Goal: Book appointment/travel/reservation

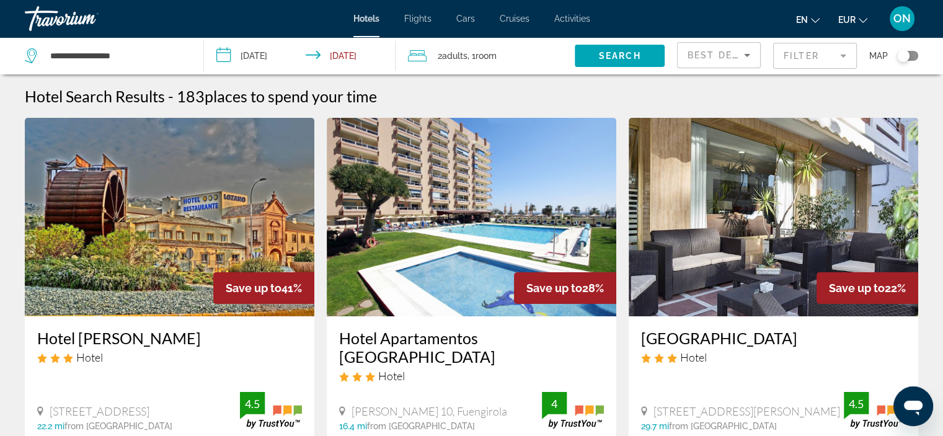
click at [293, 51] on input "**********" at bounding box center [302, 57] width 197 height 41
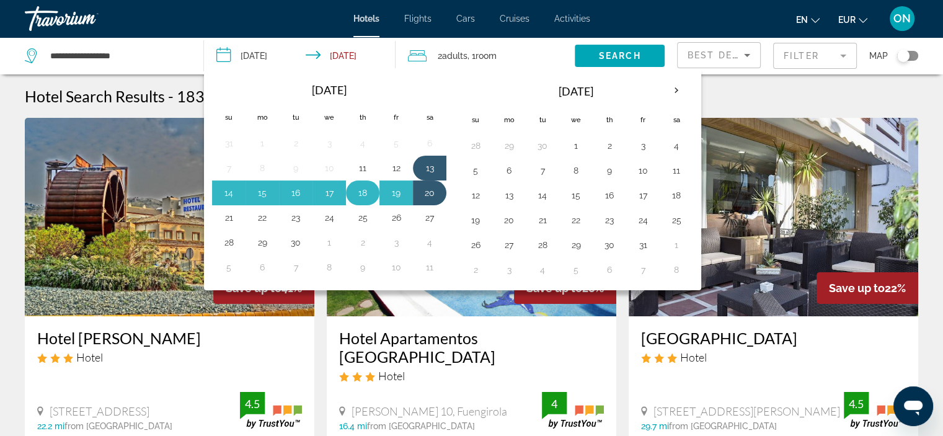
click at [356, 188] on button "18" at bounding box center [363, 192] width 20 height 17
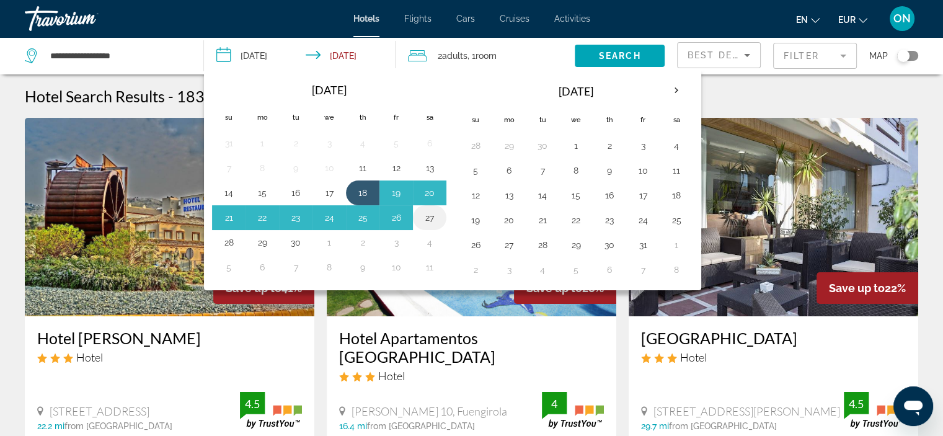
click at [424, 213] on button "27" at bounding box center [430, 217] width 20 height 17
type input "**********"
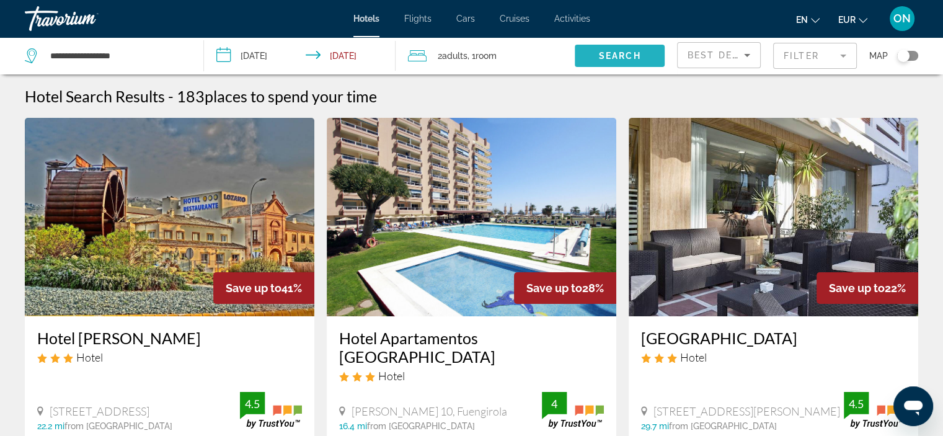
click at [623, 50] on span "Search widget" at bounding box center [620, 56] width 90 height 30
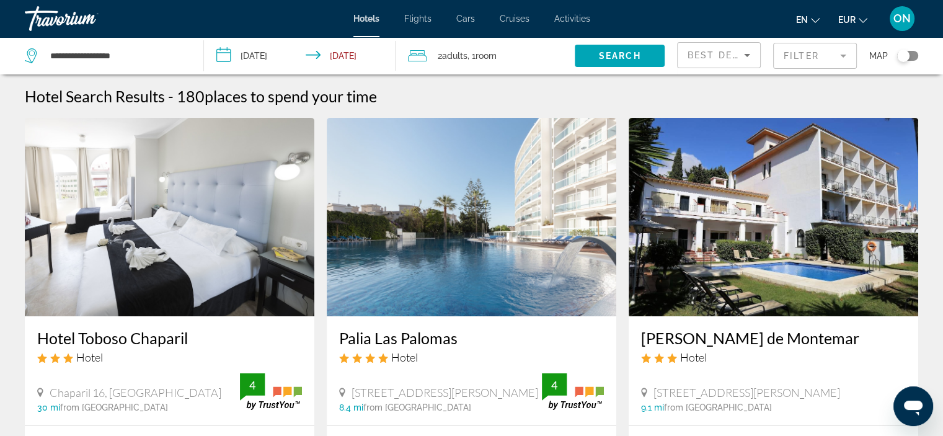
click at [806, 63] on mat-form-field "Filter" at bounding box center [815, 56] width 84 height 26
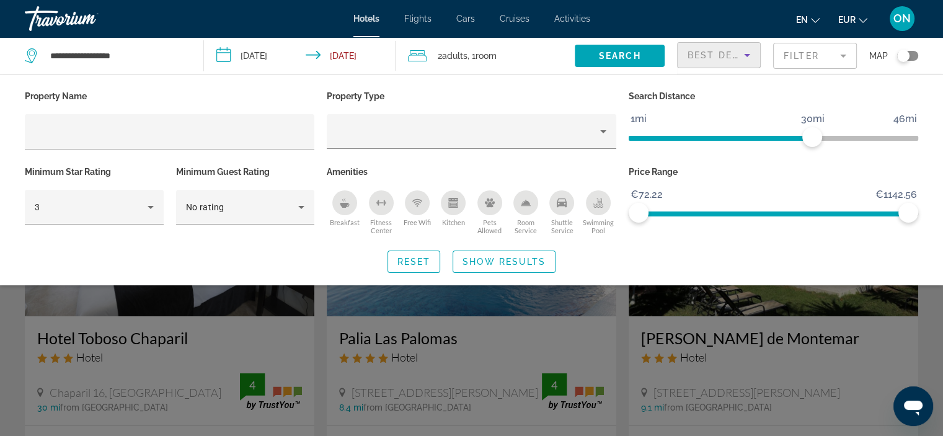
click at [690, 59] on span "Best Deals" at bounding box center [720, 55] width 64 height 10
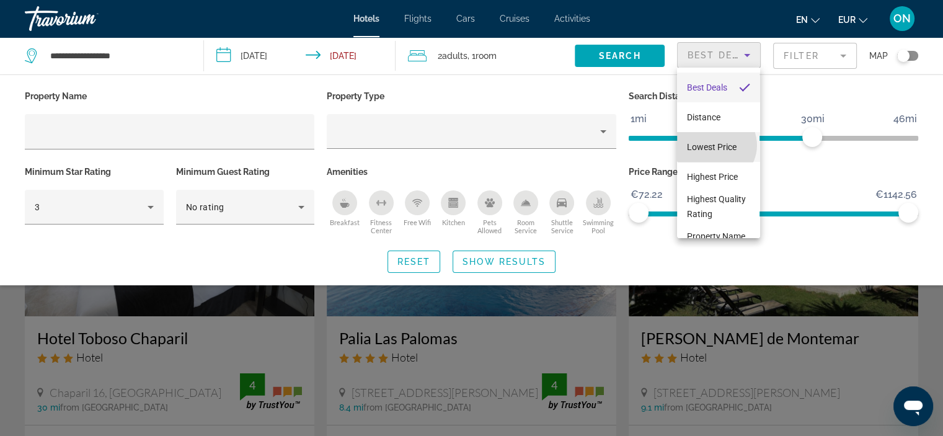
click at [716, 145] on span "Lowest Price" at bounding box center [712, 147] width 50 height 10
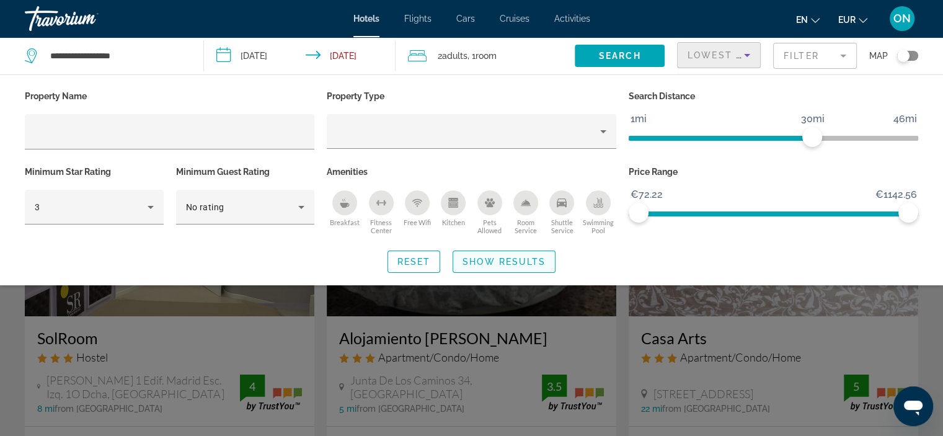
click at [501, 264] on span "Show Results" at bounding box center [504, 262] width 83 height 10
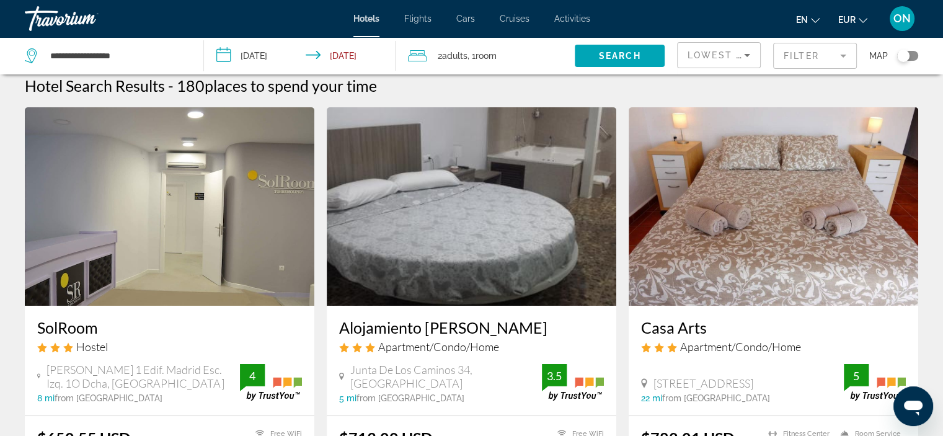
scroll to position [7, 0]
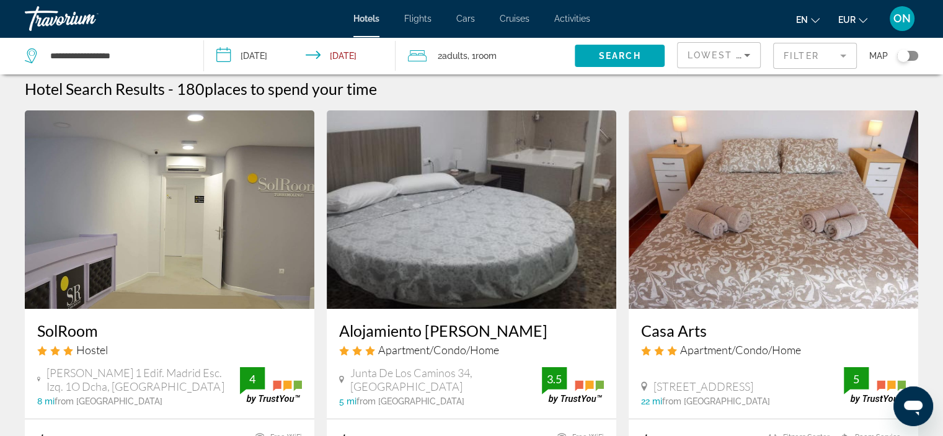
click at [846, 19] on span "EUR" at bounding box center [846, 20] width 17 height 10
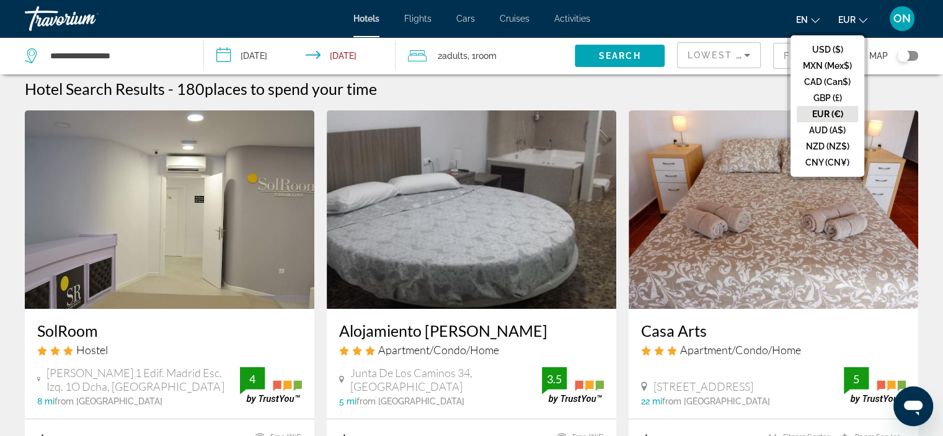
click at [825, 109] on button "EUR (€)" at bounding box center [827, 114] width 61 height 16
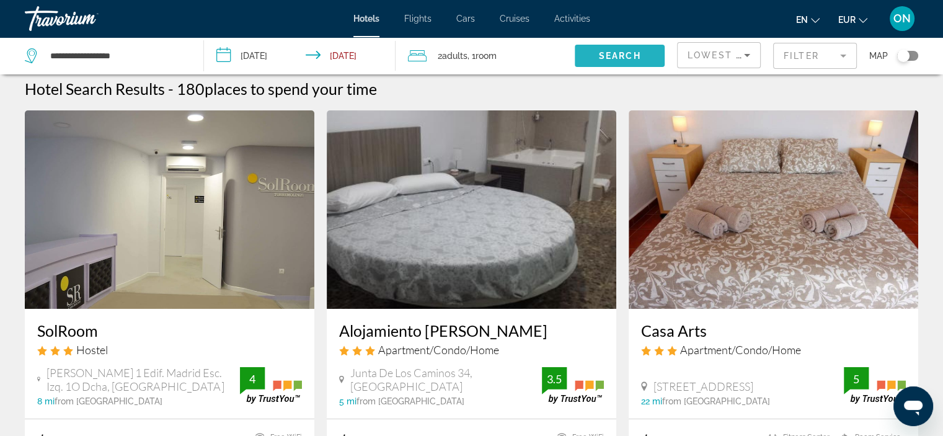
click at [606, 51] on span "Search" at bounding box center [620, 56] width 42 height 10
click at [727, 64] on div "Lowest Price" at bounding box center [719, 60] width 63 height 35
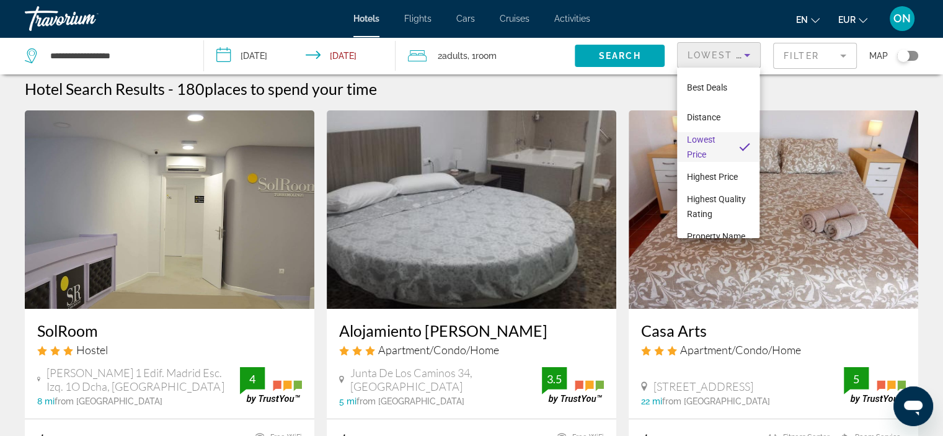
click at [696, 140] on span "Lowest Price" at bounding box center [701, 147] width 29 height 25
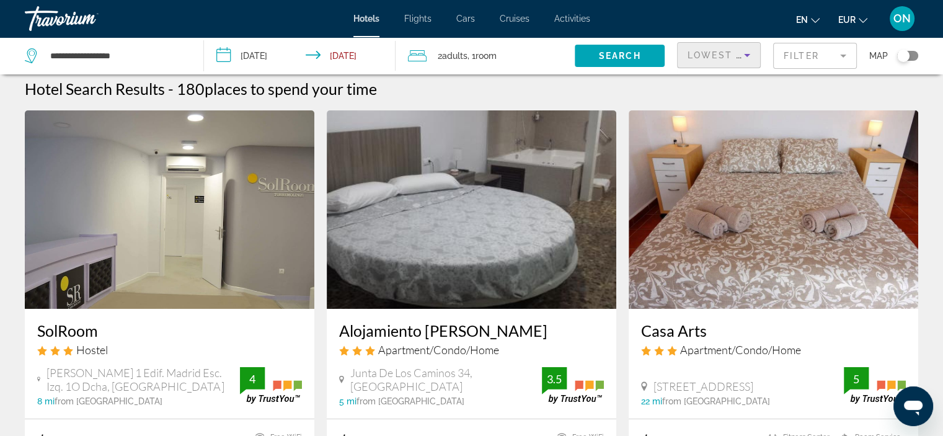
click at [730, 53] on span "Lowest Price" at bounding box center [727, 55] width 79 height 10
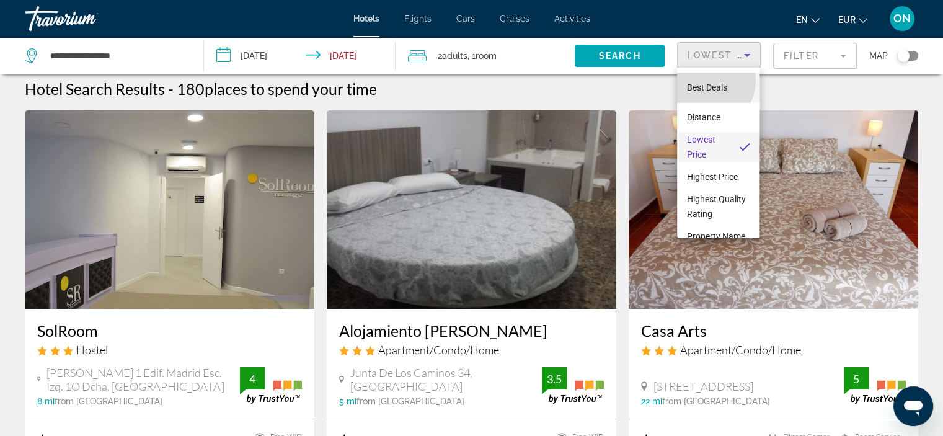
click at [708, 81] on span "Best Deals" at bounding box center [707, 87] width 40 height 15
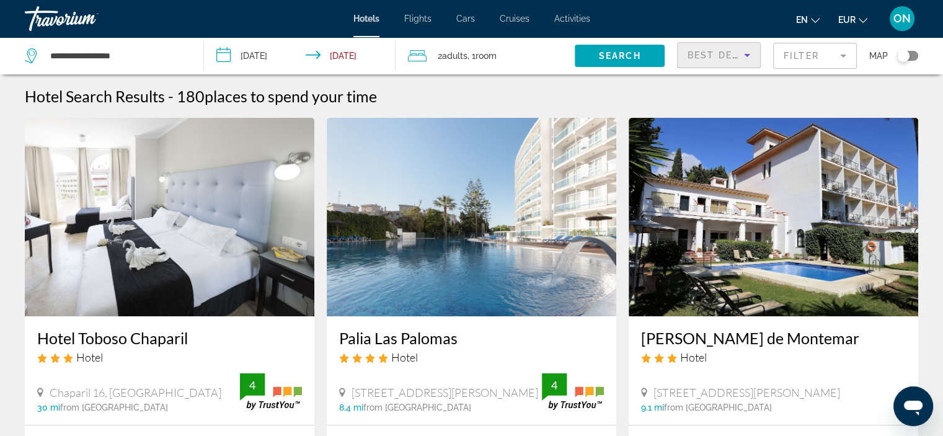
click at [748, 61] on icon "Sort by" at bounding box center [747, 55] width 15 height 15
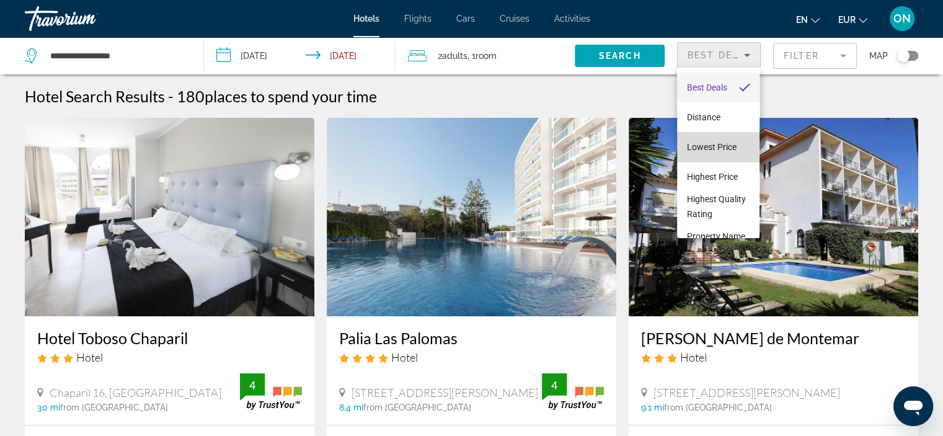
click at [719, 144] on span "Lowest Price" at bounding box center [712, 147] width 50 height 10
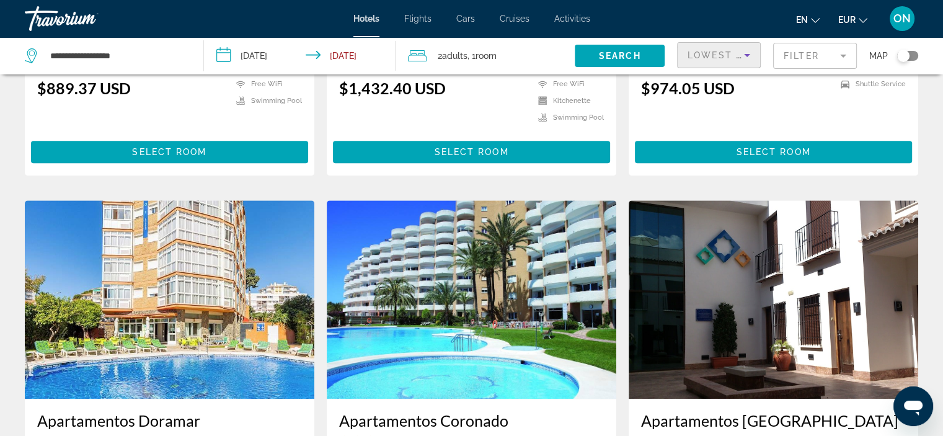
scroll to position [1284, 0]
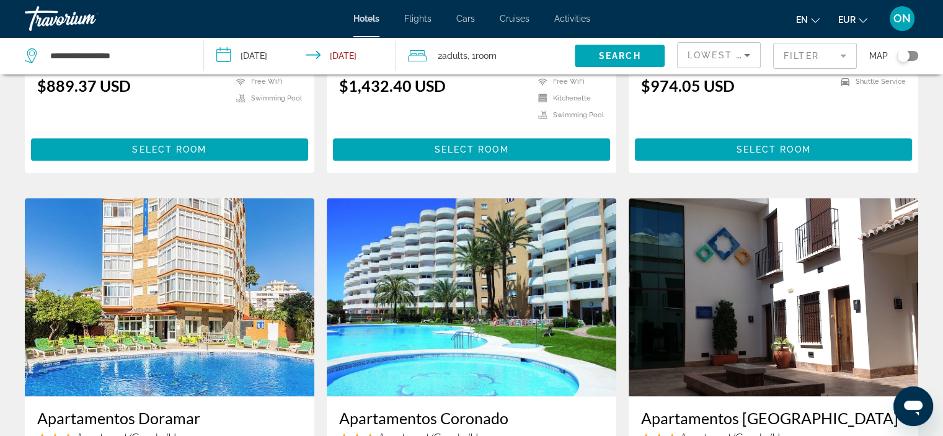
click at [422, 313] on img "Main content" at bounding box center [472, 297] width 290 height 198
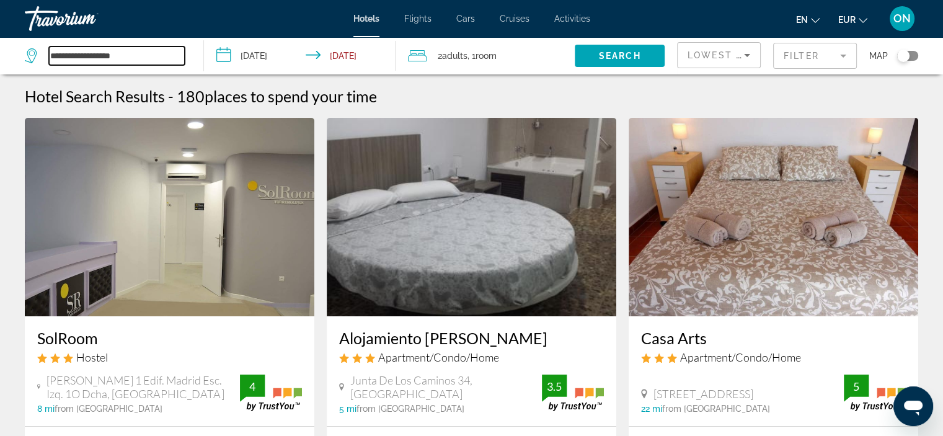
click at [116, 60] on input "**********" at bounding box center [117, 56] width 136 height 19
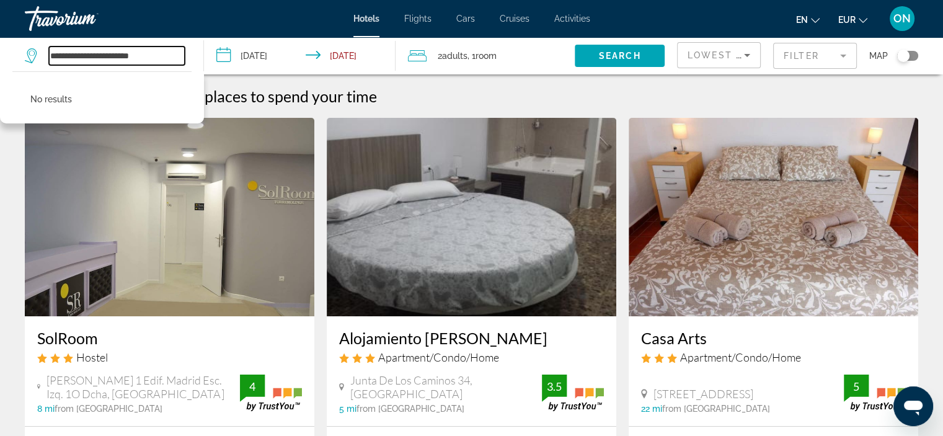
click at [179, 55] on input "**********" at bounding box center [117, 56] width 136 height 19
type input "*"
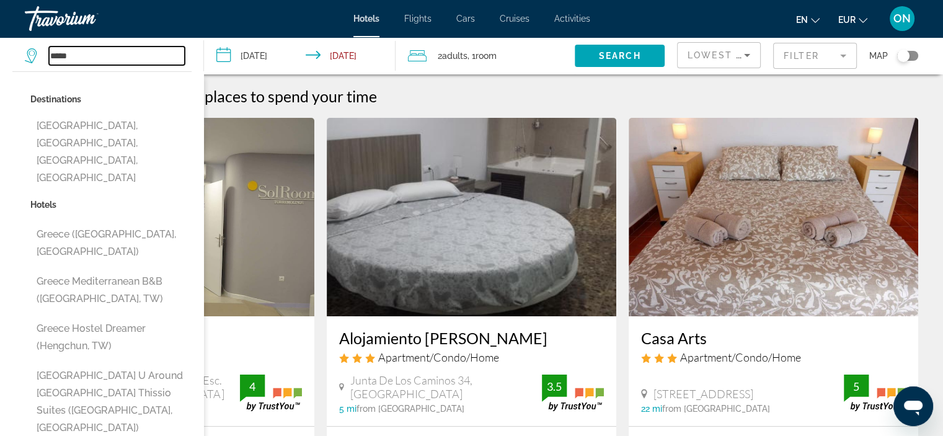
click at [83, 51] on input "*****" at bounding box center [117, 56] width 136 height 19
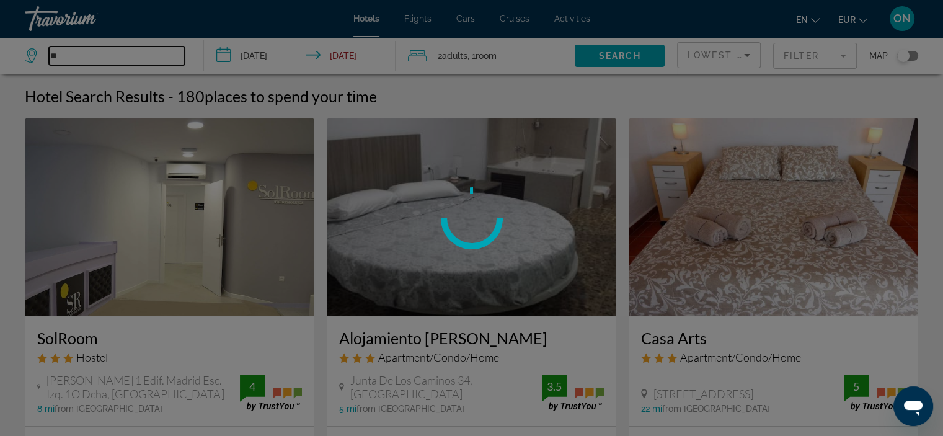
type input "*"
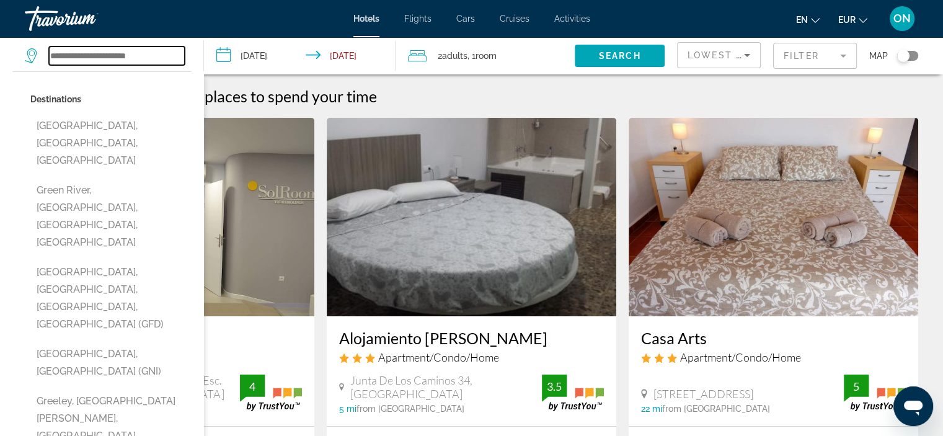
click at [89, 60] on input "Search widget" at bounding box center [117, 56] width 136 height 19
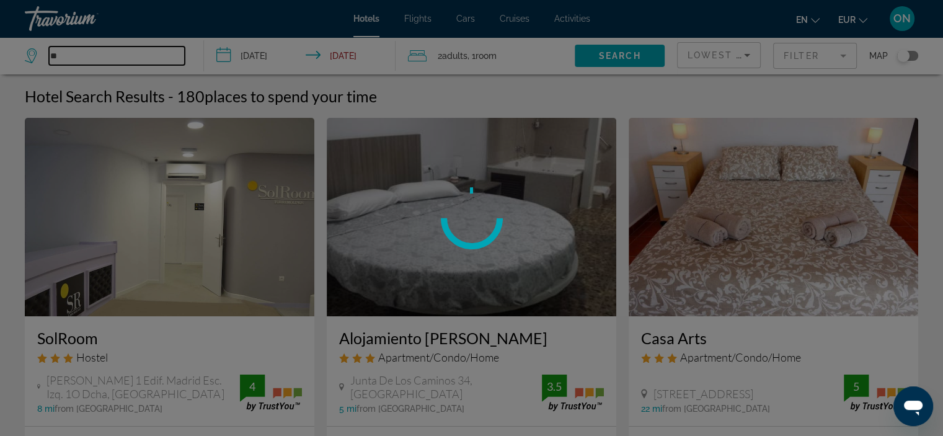
type input "*"
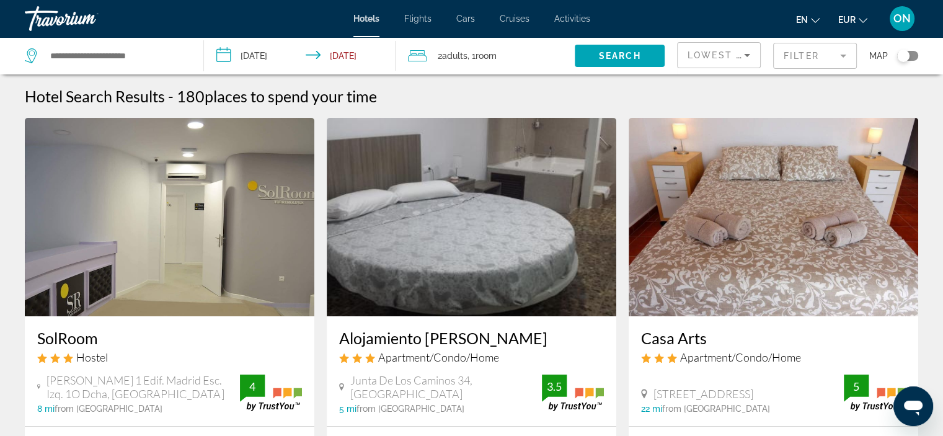
click at [35, 54] on icon "Search widget" at bounding box center [32, 55] width 15 height 15
click at [112, 55] on input "Search widget" at bounding box center [117, 56] width 136 height 19
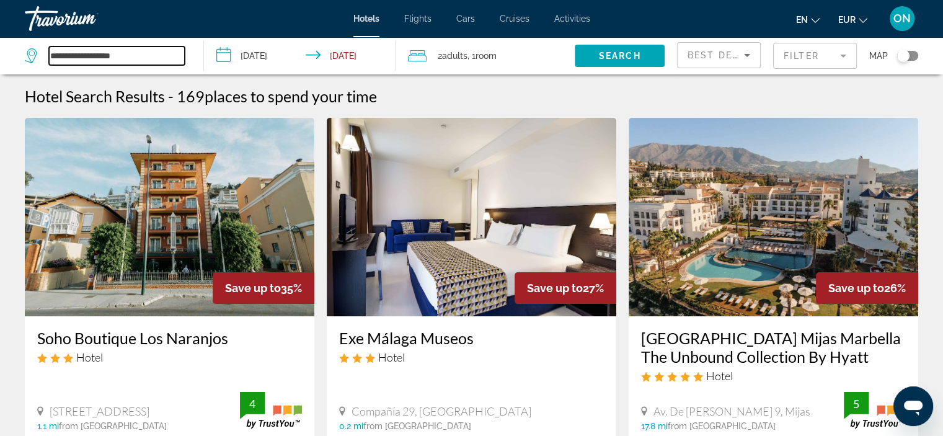
click at [100, 61] on input "**********" at bounding box center [117, 56] width 136 height 19
click at [144, 59] on input "**********" at bounding box center [117, 56] width 136 height 19
click at [254, 53] on input "**********" at bounding box center [302, 57] width 197 height 41
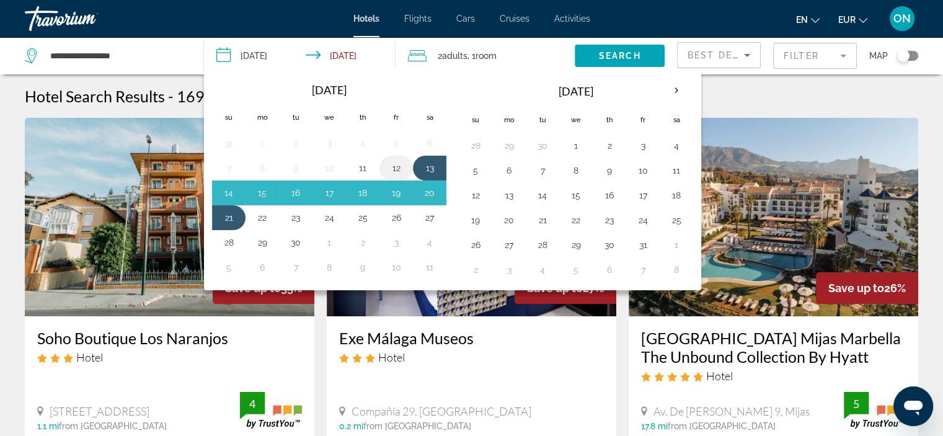
click at [390, 164] on button "12" at bounding box center [396, 167] width 20 height 17
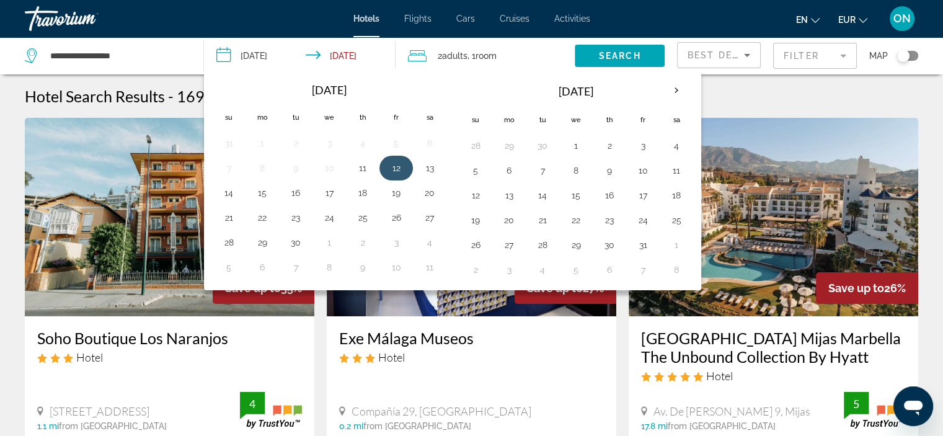
click at [389, 164] on button "12" at bounding box center [396, 167] width 20 height 17
type input "**********"
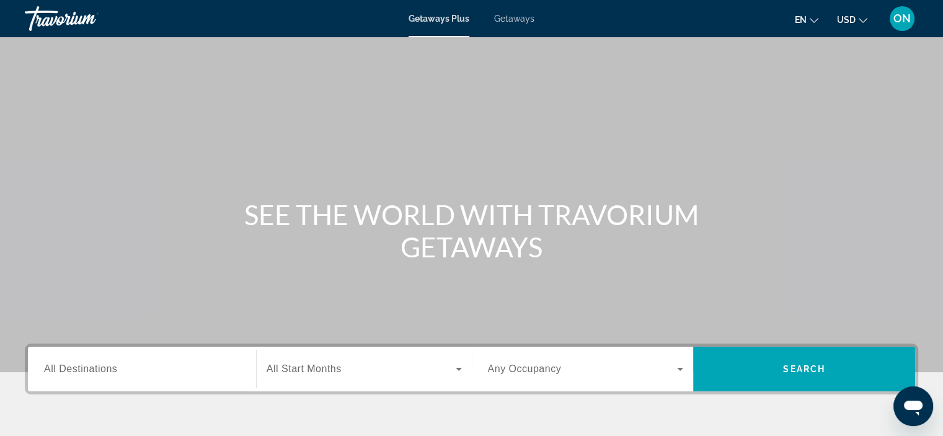
click at [96, 379] on div "Search widget" at bounding box center [142, 369] width 196 height 35
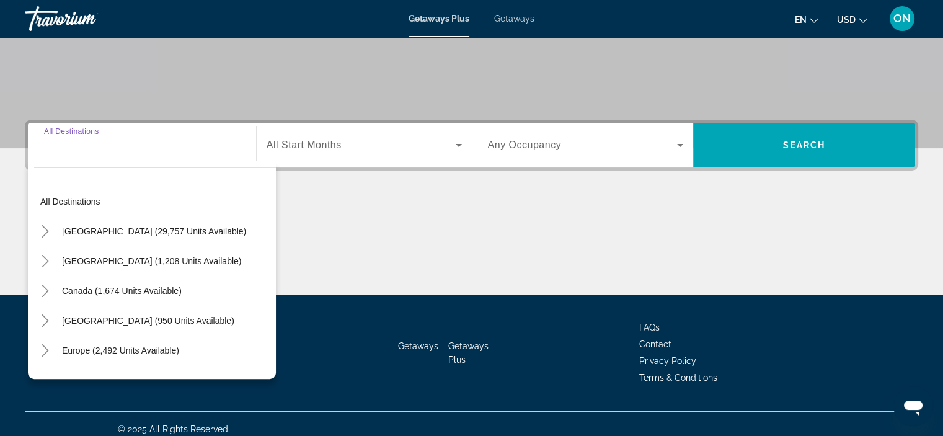
scroll to position [234, 0]
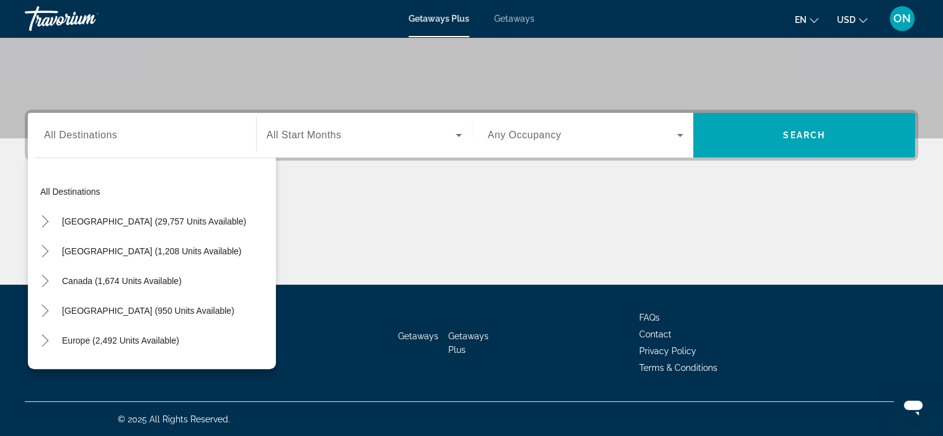
click at [72, 119] on div "Destination All Destinations" at bounding box center [142, 135] width 196 height 35
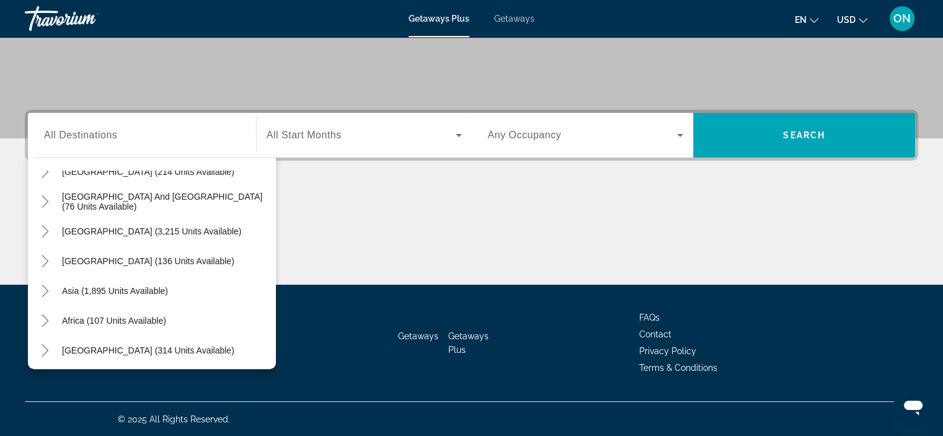
scroll to position [201, 0]
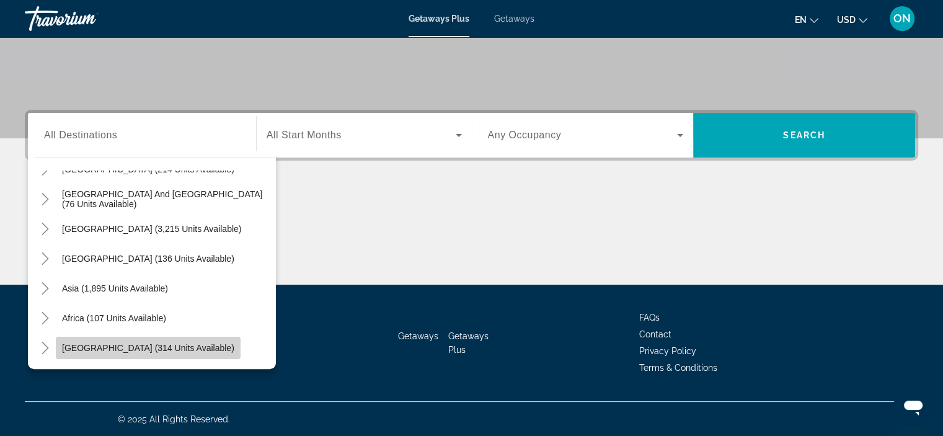
click at [152, 347] on span "Middle East (314 units available)" at bounding box center [148, 348] width 172 height 10
type input "**********"
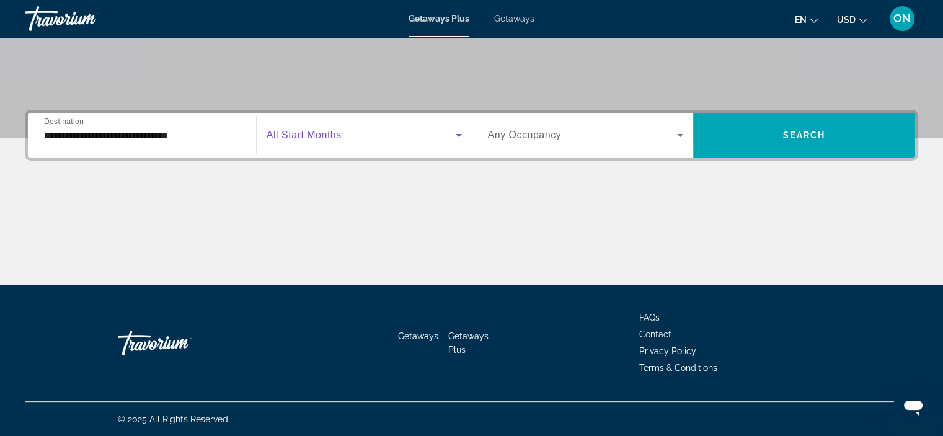
click at [461, 136] on icon "Search widget" at bounding box center [458, 135] width 15 height 15
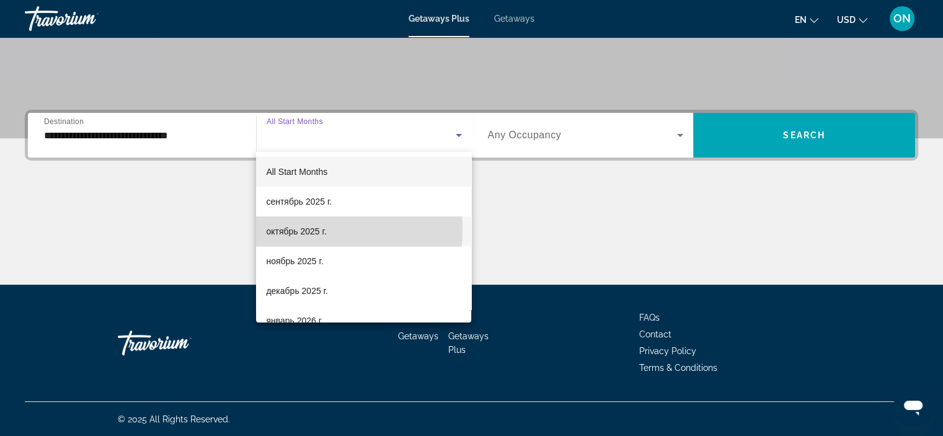
click at [289, 230] on span "октябрь 2025 г." at bounding box center [296, 231] width 60 height 15
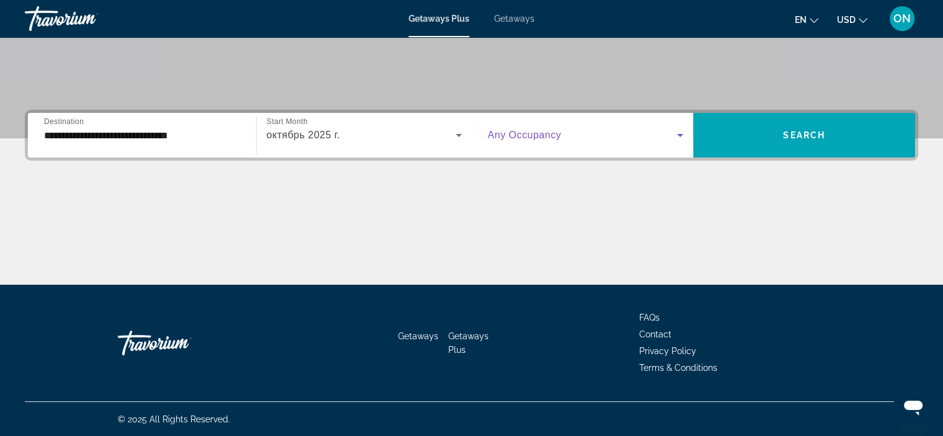
click at [685, 136] on icon "Search widget" at bounding box center [680, 135] width 15 height 15
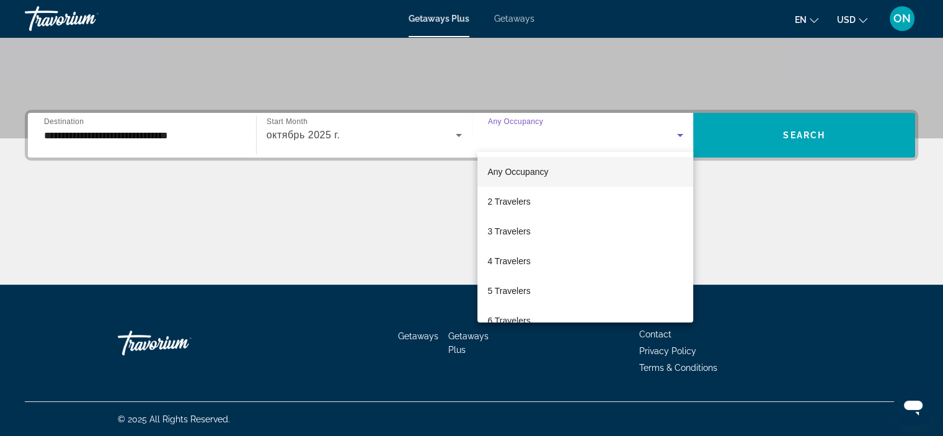
click at [795, 129] on div at bounding box center [471, 218] width 943 height 436
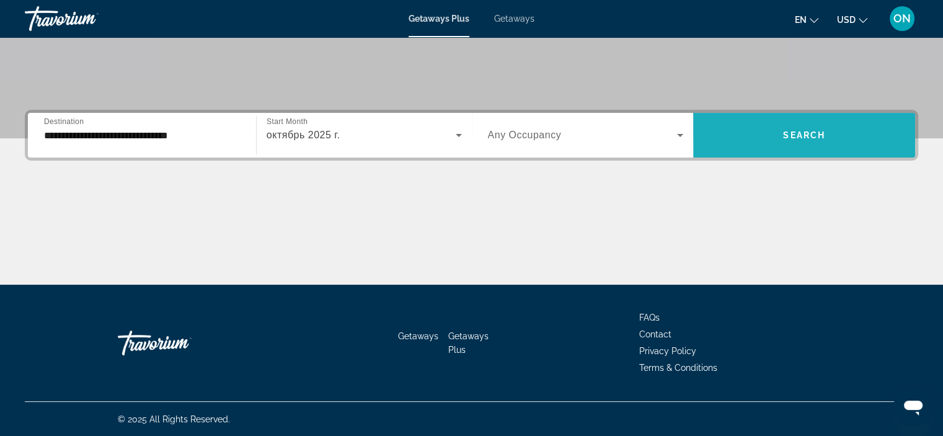
click at [795, 130] on span "Search" at bounding box center [804, 135] width 42 height 10
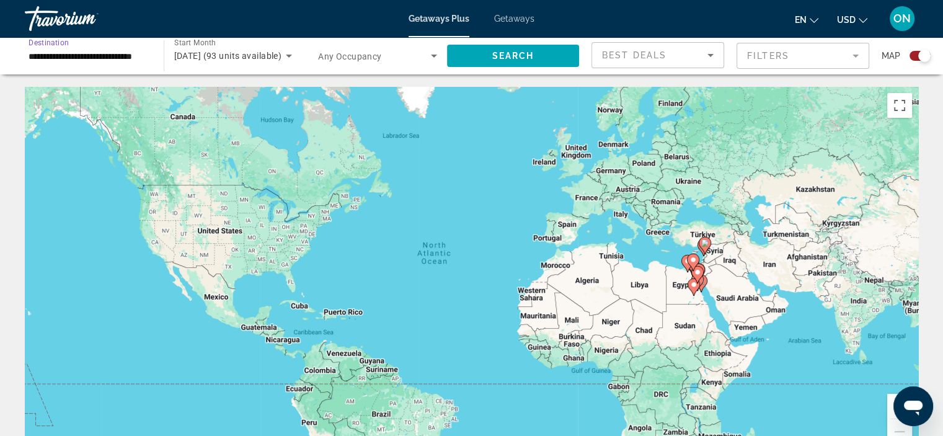
click at [99, 56] on input "**********" at bounding box center [88, 56] width 119 height 15
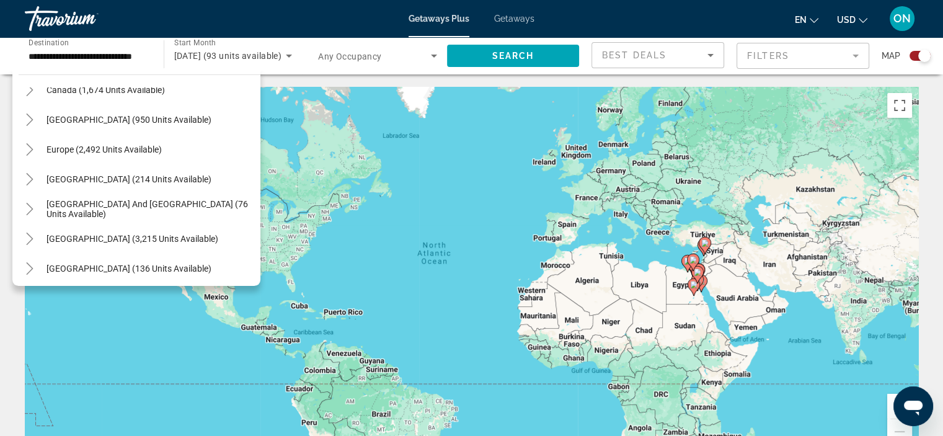
scroll to position [98, 0]
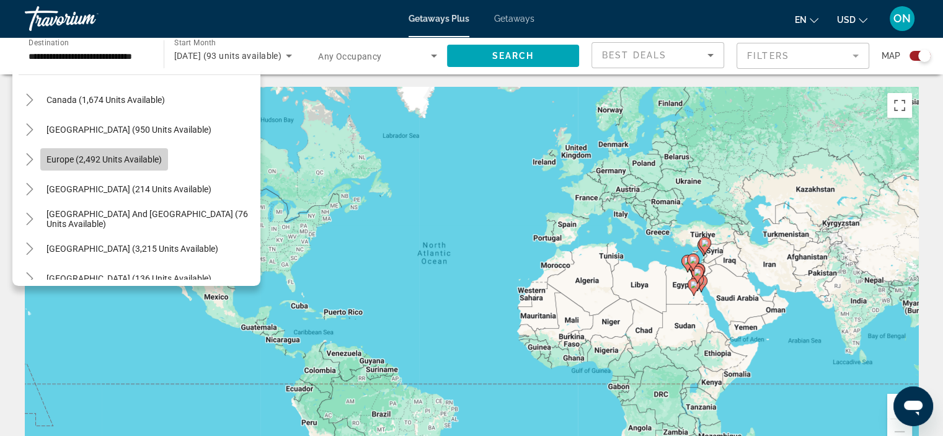
click at [112, 156] on span "Europe (2,492 units available)" at bounding box center [104, 159] width 115 height 10
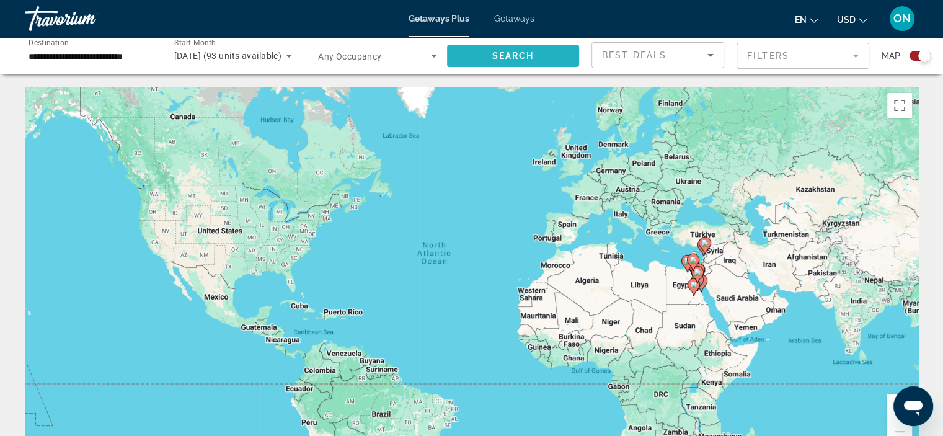
click at [503, 53] on span "Search" at bounding box center [513, 56] width 42 height 10
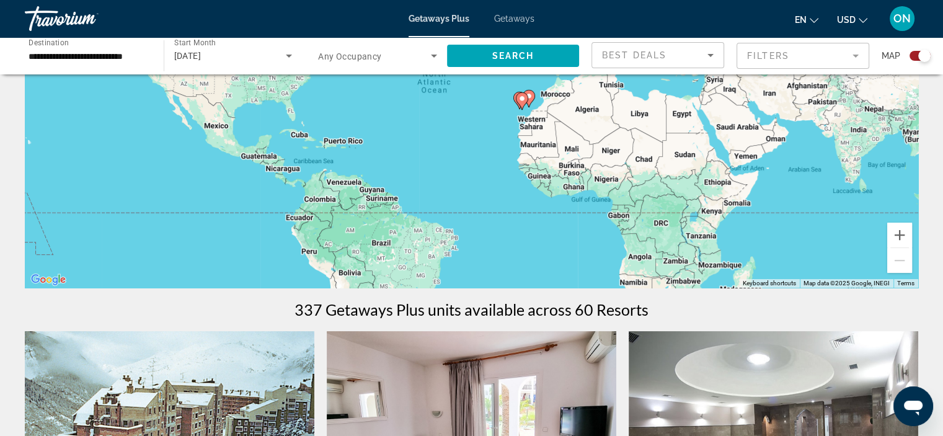
scroll to position [180, 0]
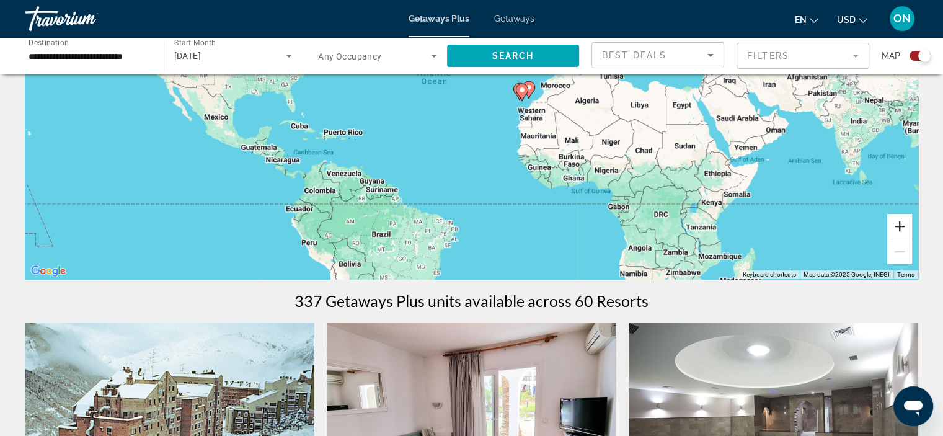
click at [899, 226] on button "Zoom in" at bounding box center [899, 226] width 25 height 25
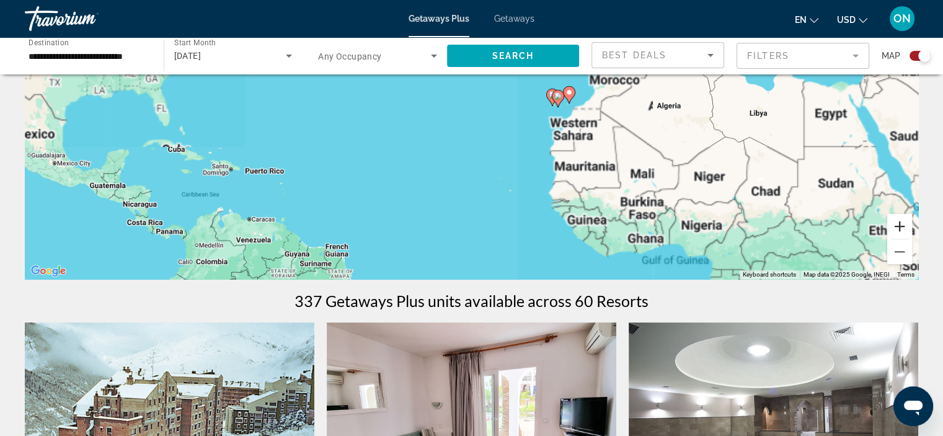
click at [899, 226] on button "Zoom in" at bounding box center [899, 226] width 25 height 25
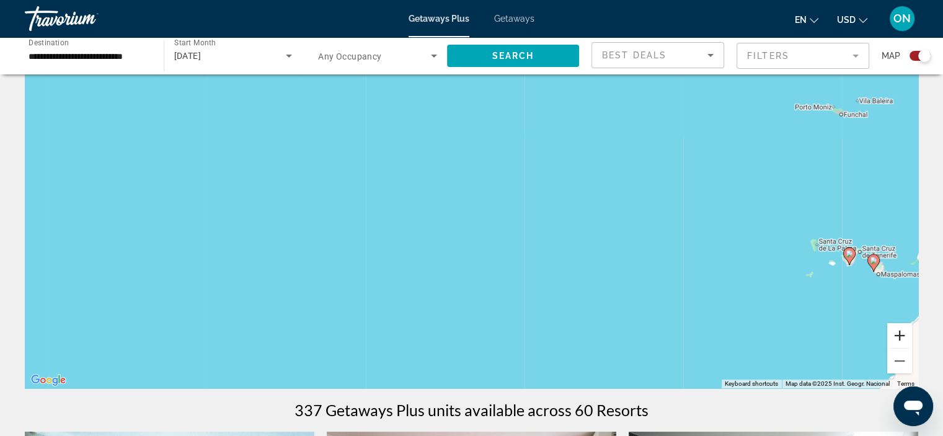
scroll to position [68, 0]
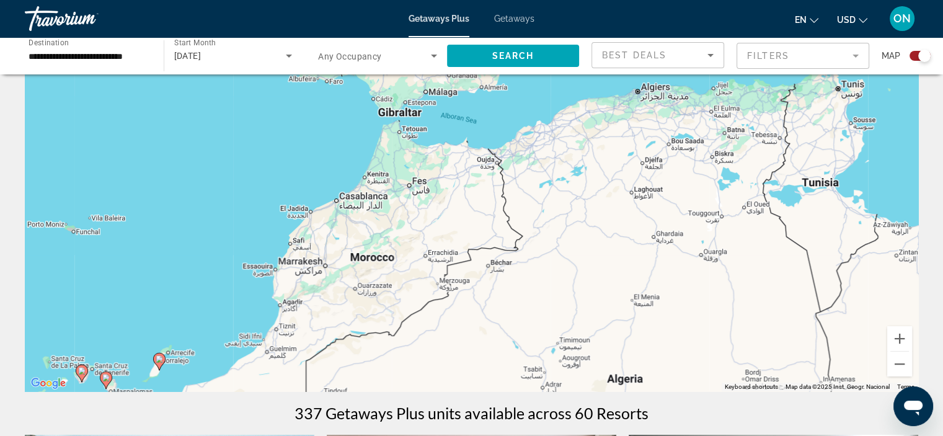
drag, startPoint x: 865, startPoint y: 168, endPoint x: 94, endPoint y: 280, distance: 779.4
click at [94, 280] on div "To activate drag with keyboard, press Alt + Enter. Once in keyboard drag state,…" at bounding box center [472, 205] width 894 height 372
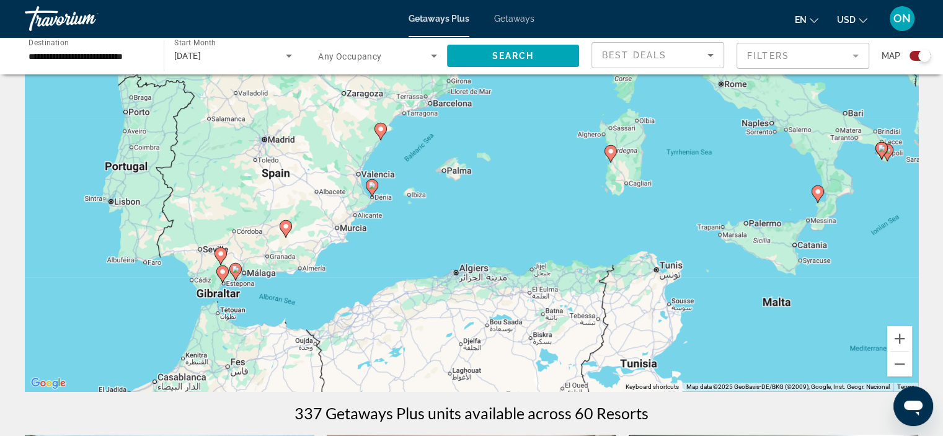
drag, startPoint x: 719, startPoint y: 189, endPoint x: 528, endPoint y: 371, distance: 264.5
click at [528, 371] on div "To activate drag with keyboard, press Alt + Enter. Once in keyboard drag state,…" at bounding box center [472, 205] width 894 height 372
click at [234, 268] on image "Main content" at bounding box center [235, 268] width 7 height 7
type input "**********"
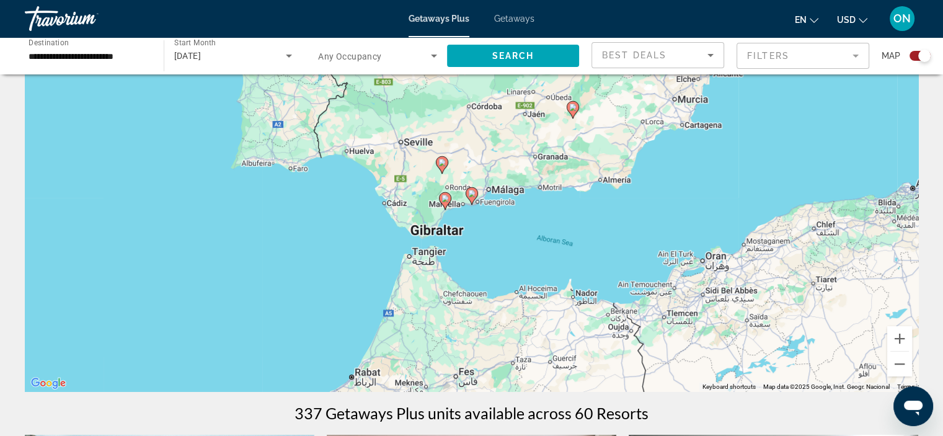
click at [450, 194] on icon "Main content" at bounding box center [445, 200] width 12 height 17
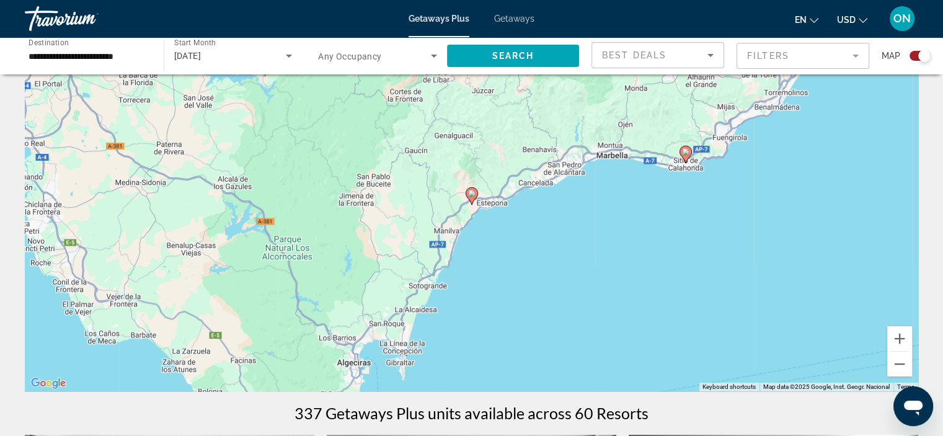
click at [686, 151] on image "Main content" at bounding box center [685, 151] width 7 height 7
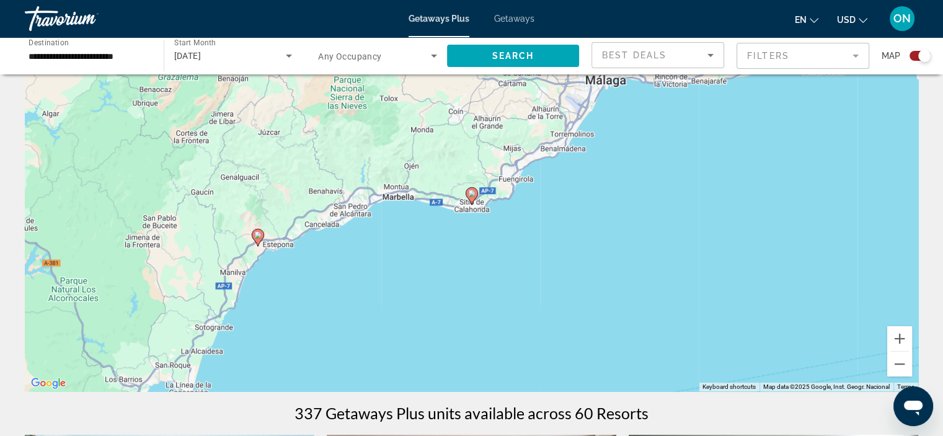
click at [472, 195] on image "Main content" at bounding box center [471, 193] width 7 height 7
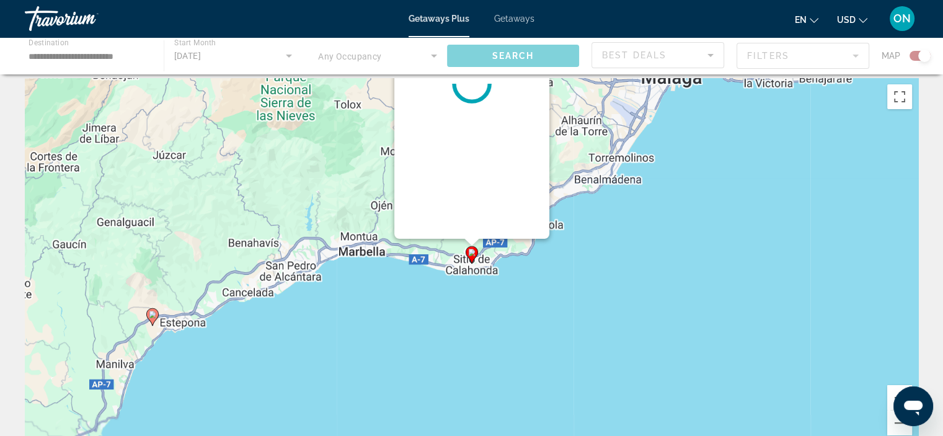
click at [472, 264] on div "To navigate, press the arrow keys. To activate drag with keyboard, press Alt + …" at bounding box center [919, 264] width 894 height 0
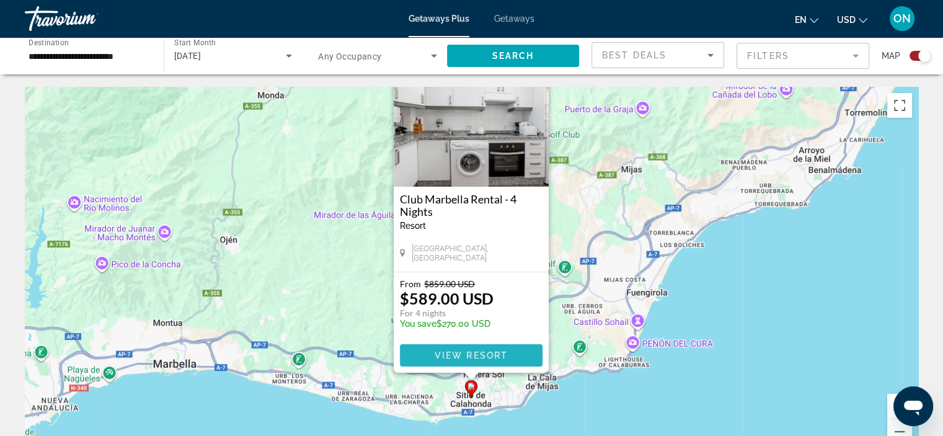
click at [449, 353] on span "View Resort" at bounding box center [470, 355] width 73 height 10
